Goal: Navigation & Orientation: Find specific page/section

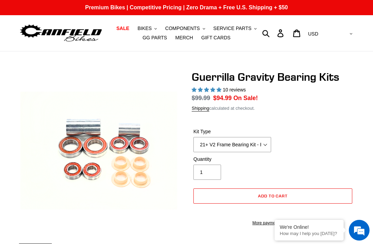
select select "highest-rating"
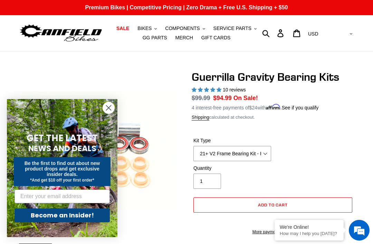
click at [111, 110] on icon "Close dialog" at bounding box center [108, 108] width 5 height 5
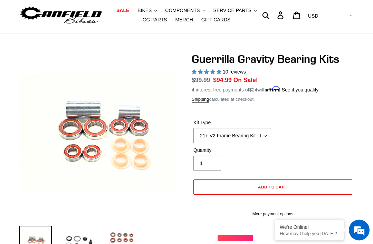
scroll to position [18, 0]
click at [261, 134] on select "21+ V2 Frame Bearing Kit - Revved Carbon Swingarm - In Stock 19+ V1 Frame Beari…" at bounding box center [233, 135] width 78 height 15
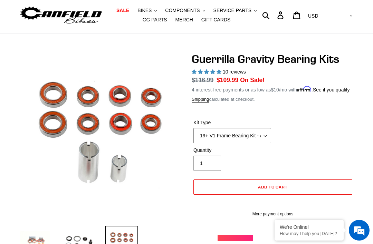
click at [264, 143] on select "21+ V2 Frame Bearing Kit - Revved Carbon Swingarm - In Stock 19+ V1 Frame Beari…" at bounding box center [233, 135] width 78 height 15
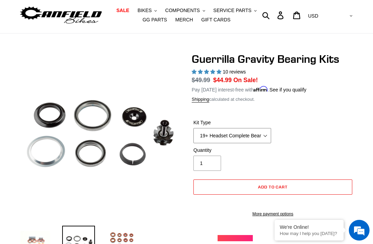
click at [263, 132] on select "21+ V2 Frame Bearing Kit - Revved Carbon Swingarm - In Stock 19+ V1 Frame Beari…" at bounding box center [233, 135] width 78 height 15
select select "21+ V2 Frame Bearing Kit - Revved Carbon Swingarm - In Stock"
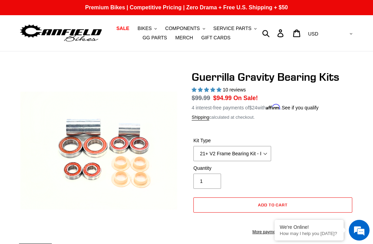
click at [152, 26] on span "BIKES" at bounding box center [145, 29] width 14 height 6
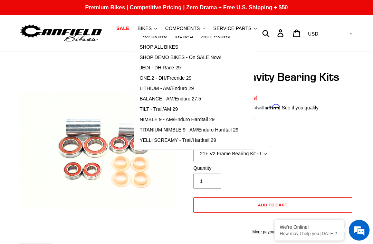
click at [172, 107] on span "TILT - Trail/AM 29" at bounding box center [159, 109] width 38 height 6
